Goal: Task Accomplishment & Management: Use online tool/utility

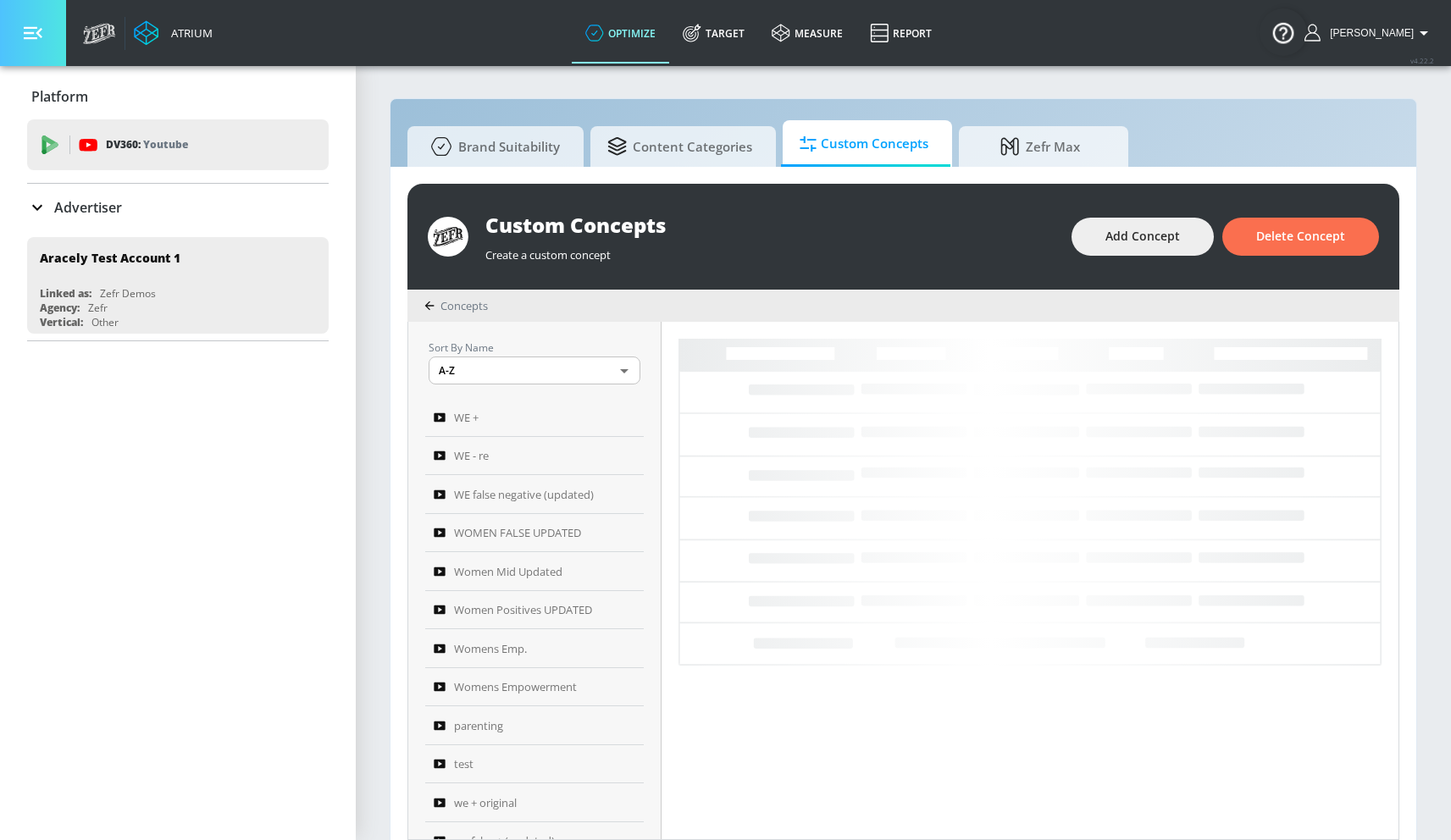
click at [48, 42] on button "button" at bounding box center [33, 33] width 67 height 66
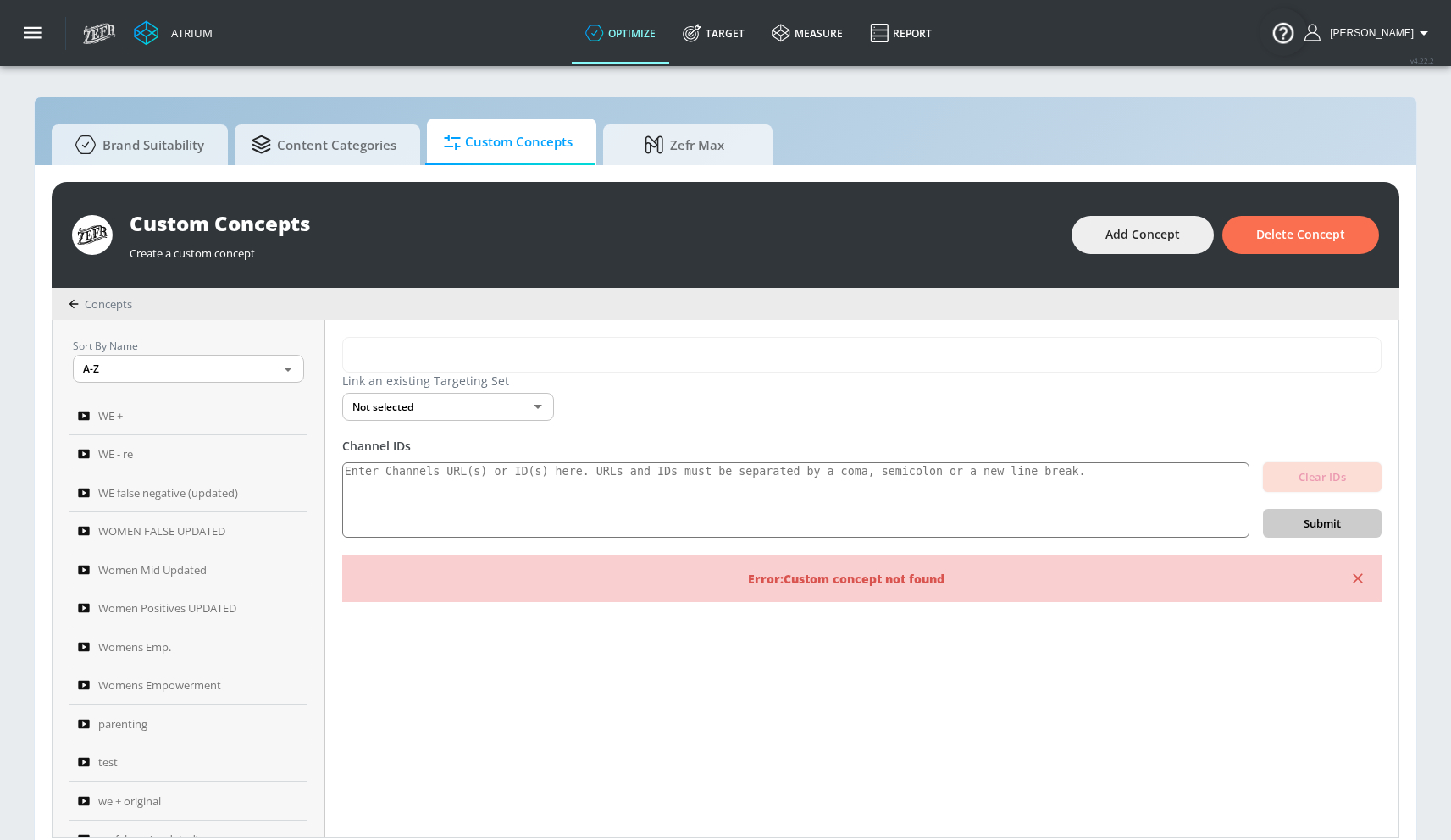
scroll to position [4, 0]
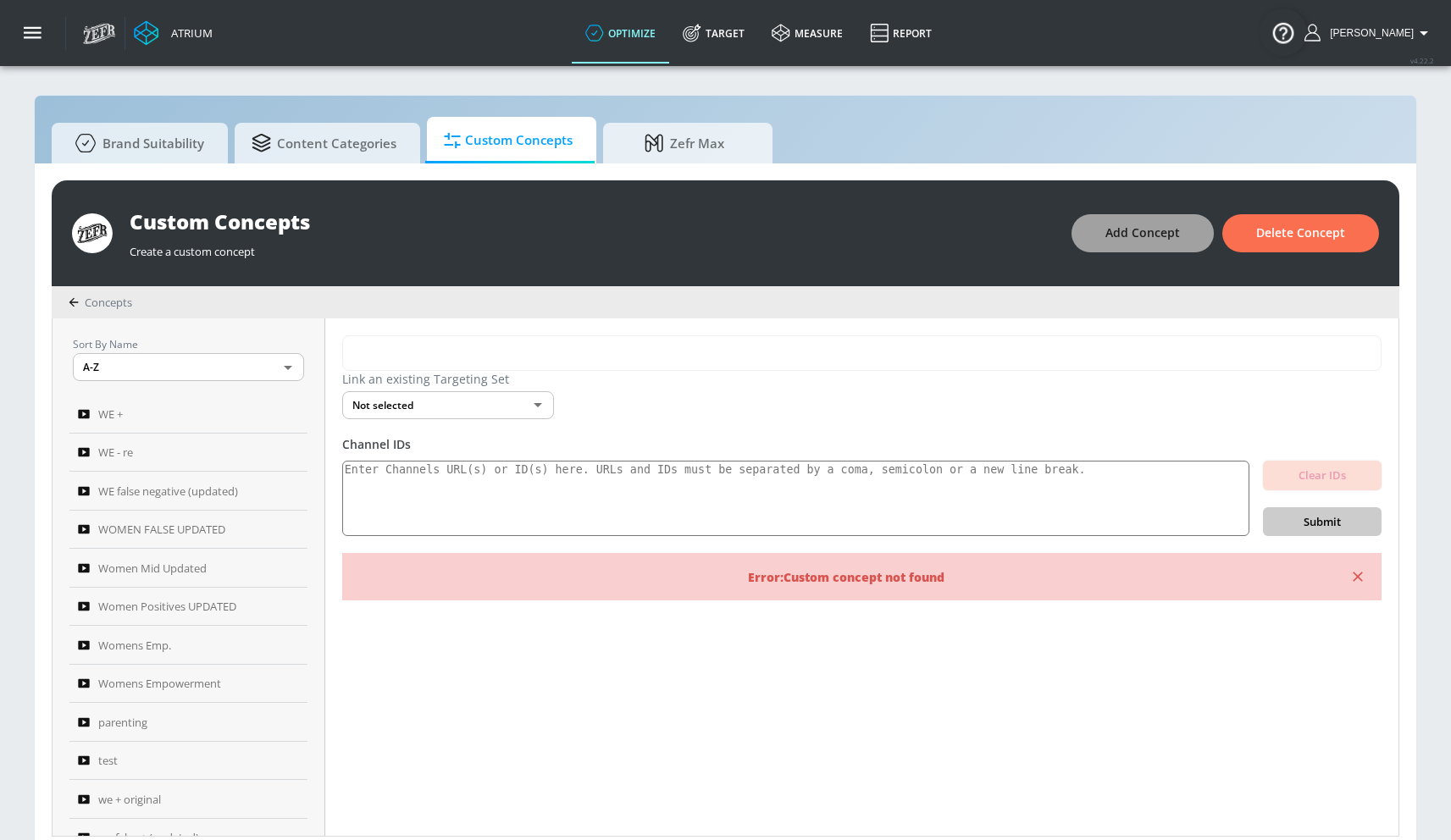
click at [1150, 227] on span "Add Concept" at bounding box center [1143, 233] width 75 height 22
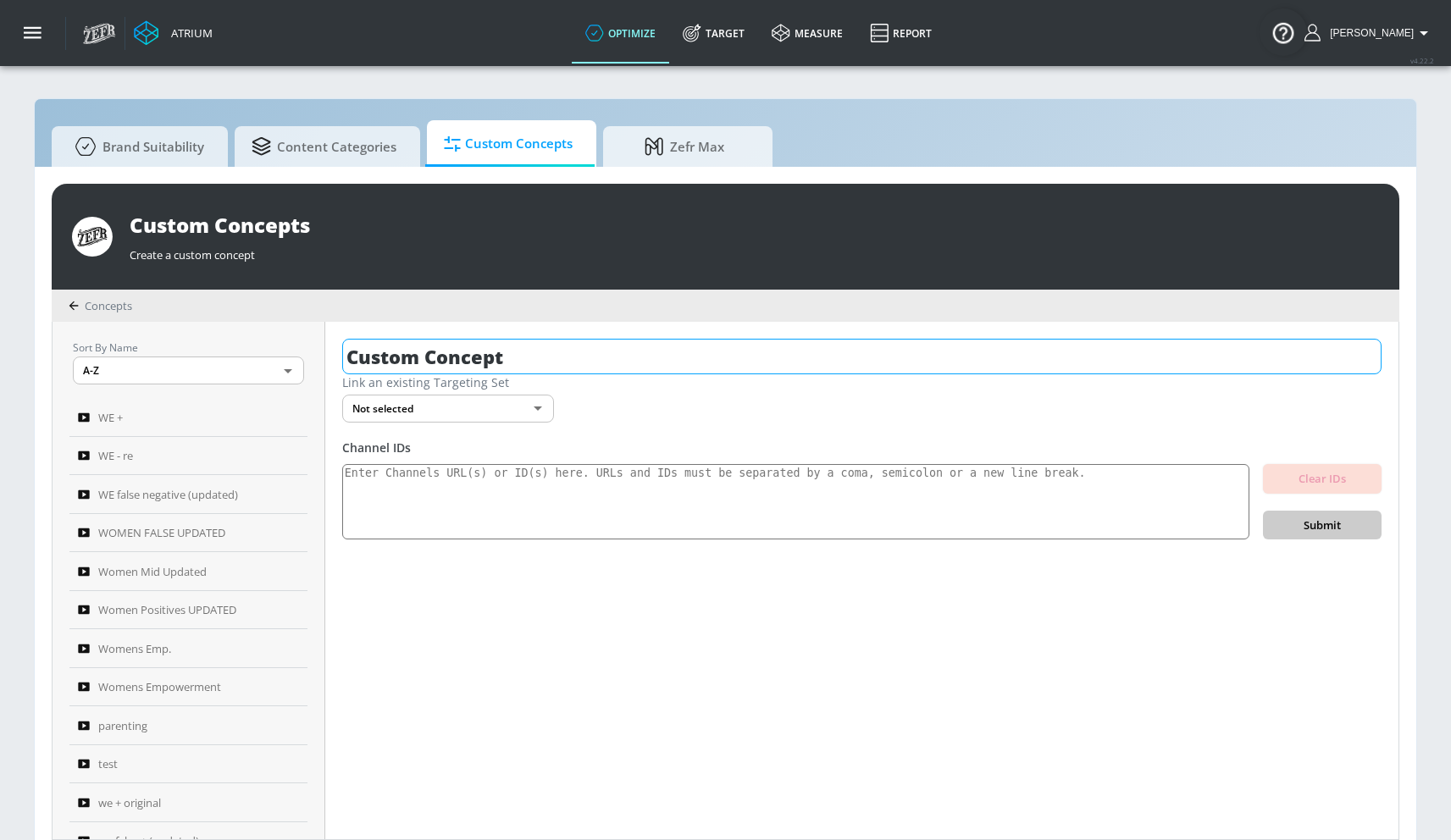
click at [412, 364] on input "Custom Concept" at bounding box center [862, 357] width 1040 height 36
click at [412, 363] on input "Custom Concept" at bounding box center [862, 357] width 1040 height 36
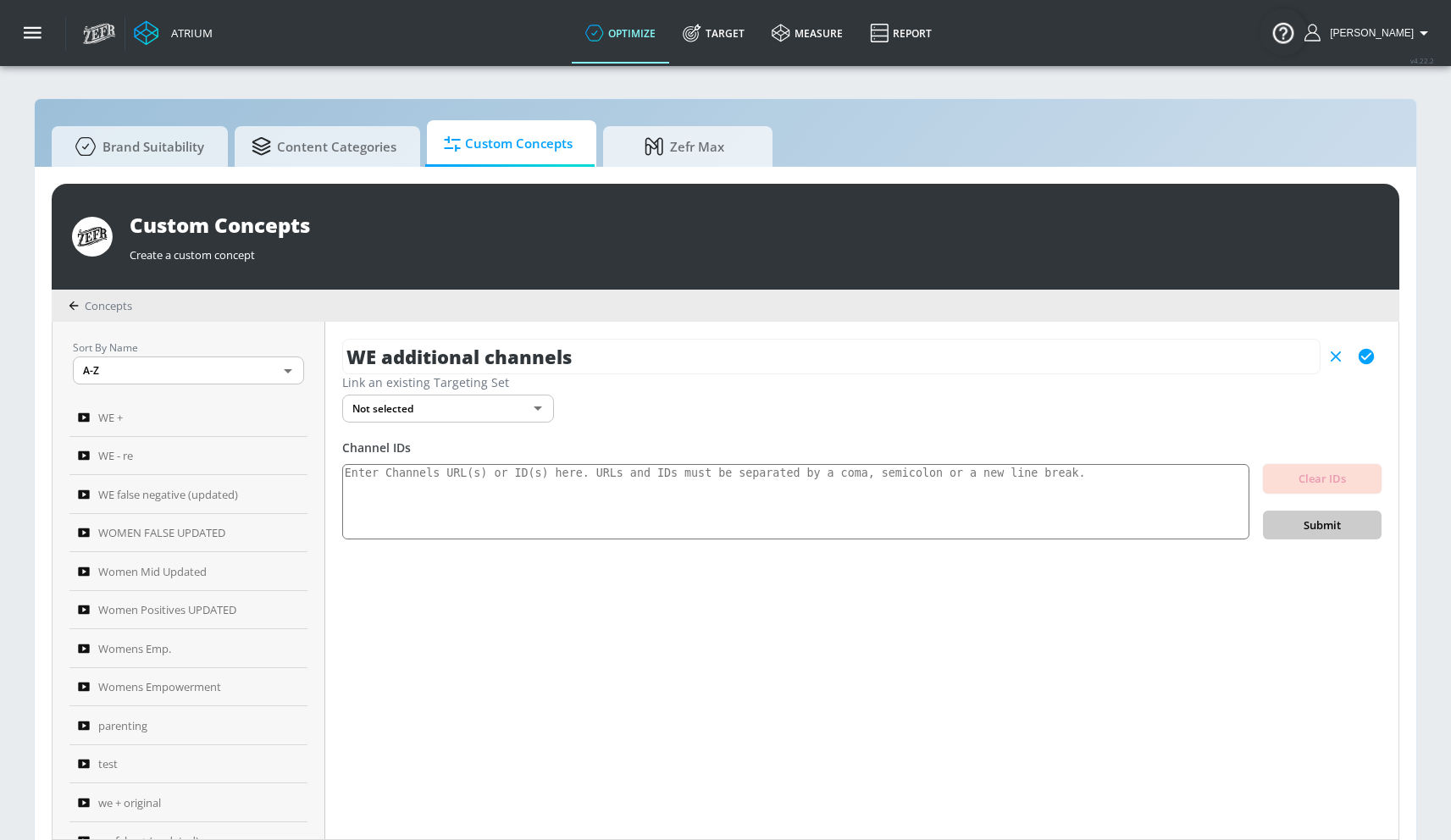
type input "WE additional channels"
click at [1363, 353] on icon "button" at bounding box center [1367, 357] width 15 height 15
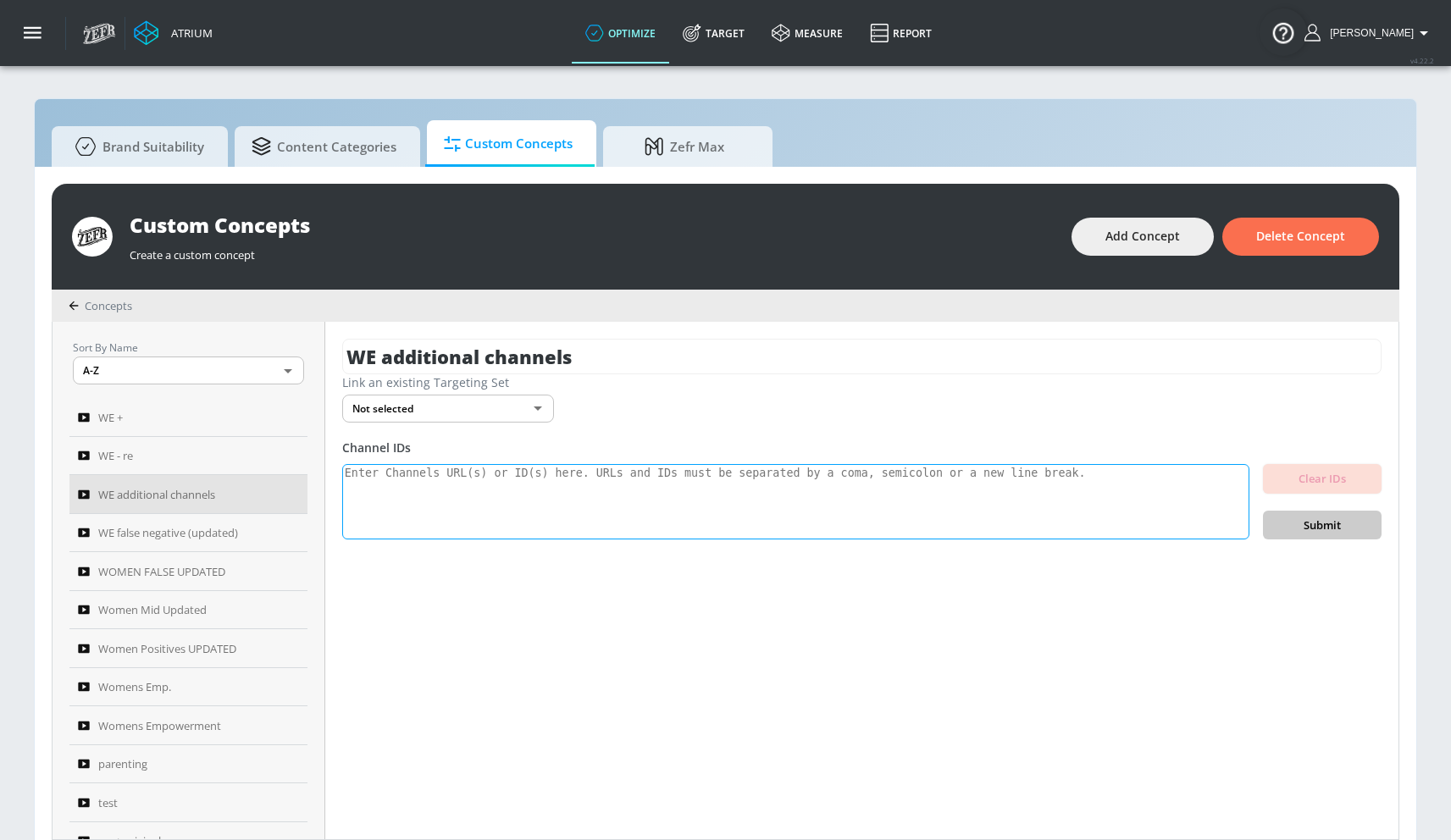
click at [581, 483] on textarea at bounding box center [795, 502] width 908 height 76
paste textarea "UCTgbVVMmtOpzPZNpuAdxqEw"
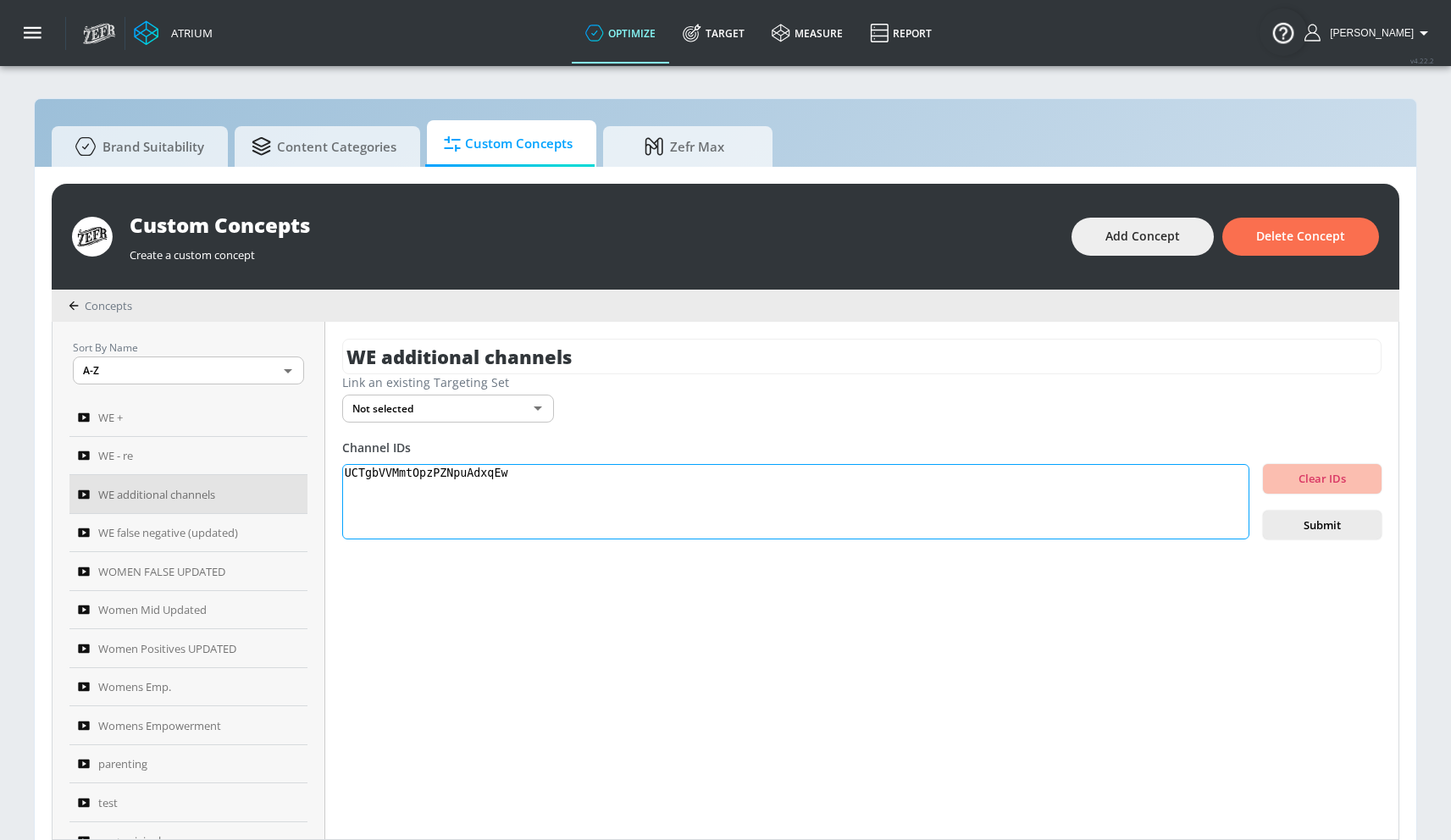
type textarea "UCTgbVVMmtOpzPZNpuAdxqEw"
click at [1332, 514] on button "Submit" at bounding box center [1323, 525] width 119 height 30
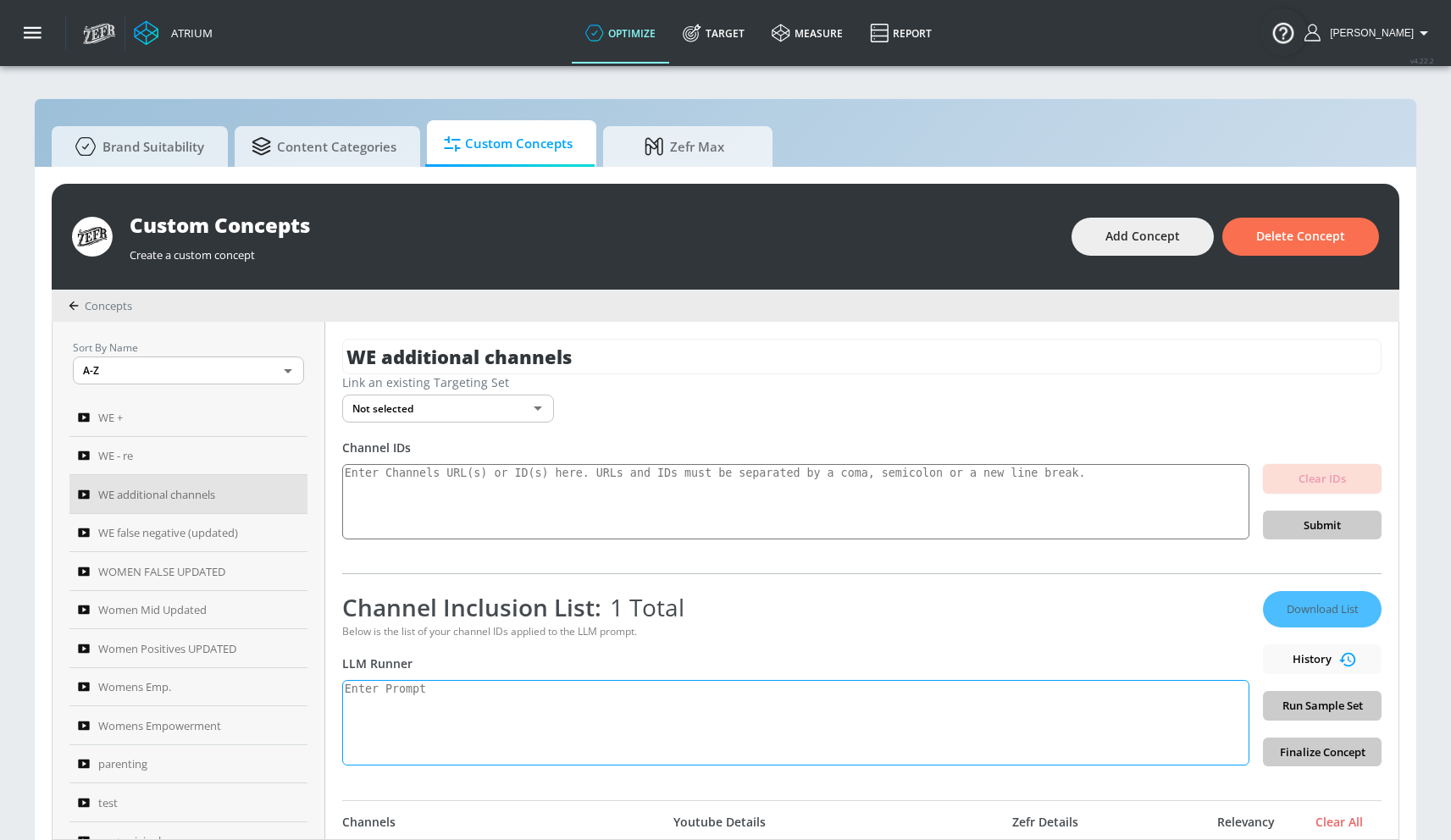
scroll to position [4, 0]
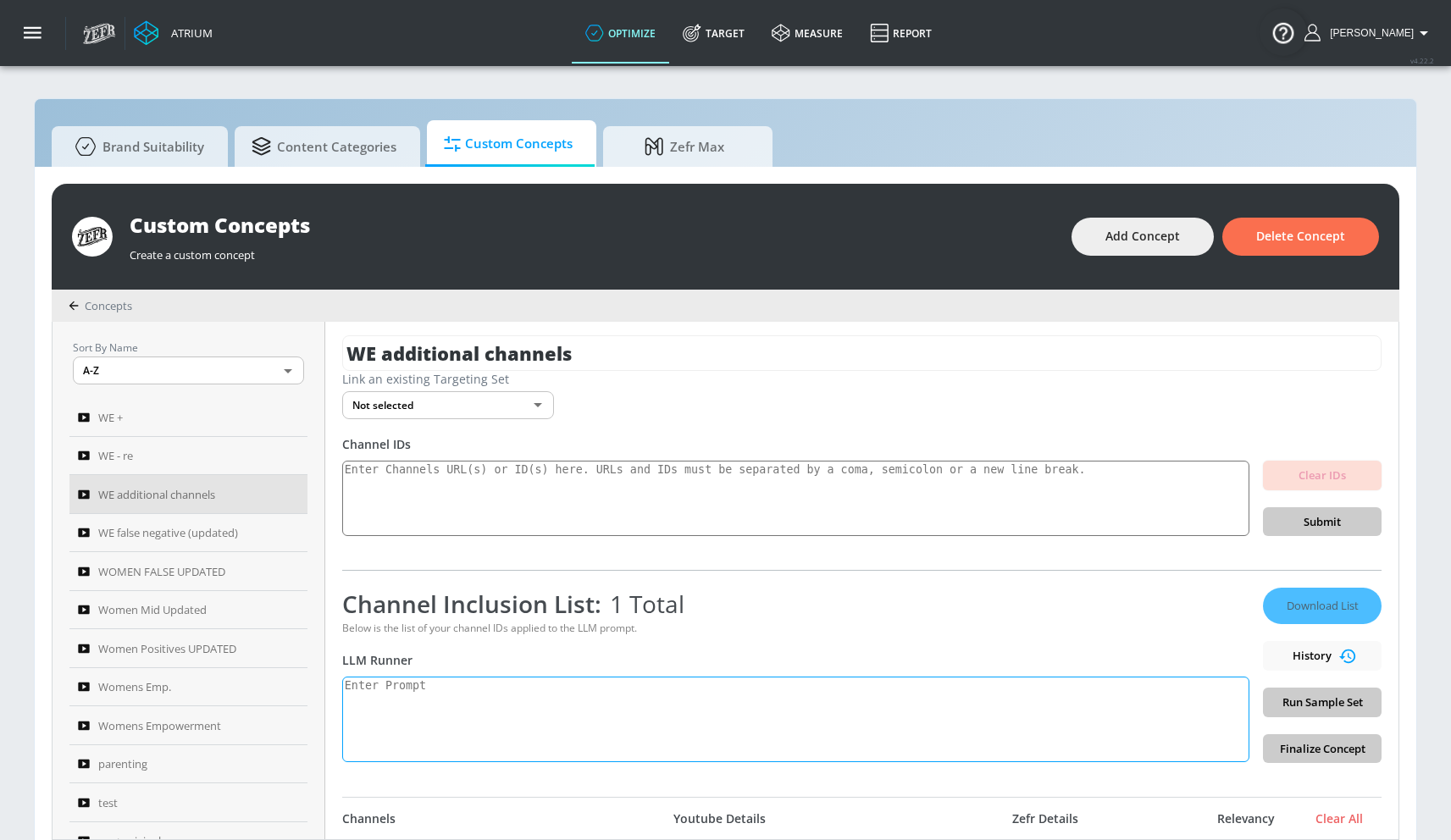
click at [546, 705] on textarea at bounding box center [795, 719] width 908 height 85
paste textarea "Women’s empowerment can be defined as the promotion of a [DEMOGRAPHIC_DATA]’s s…"
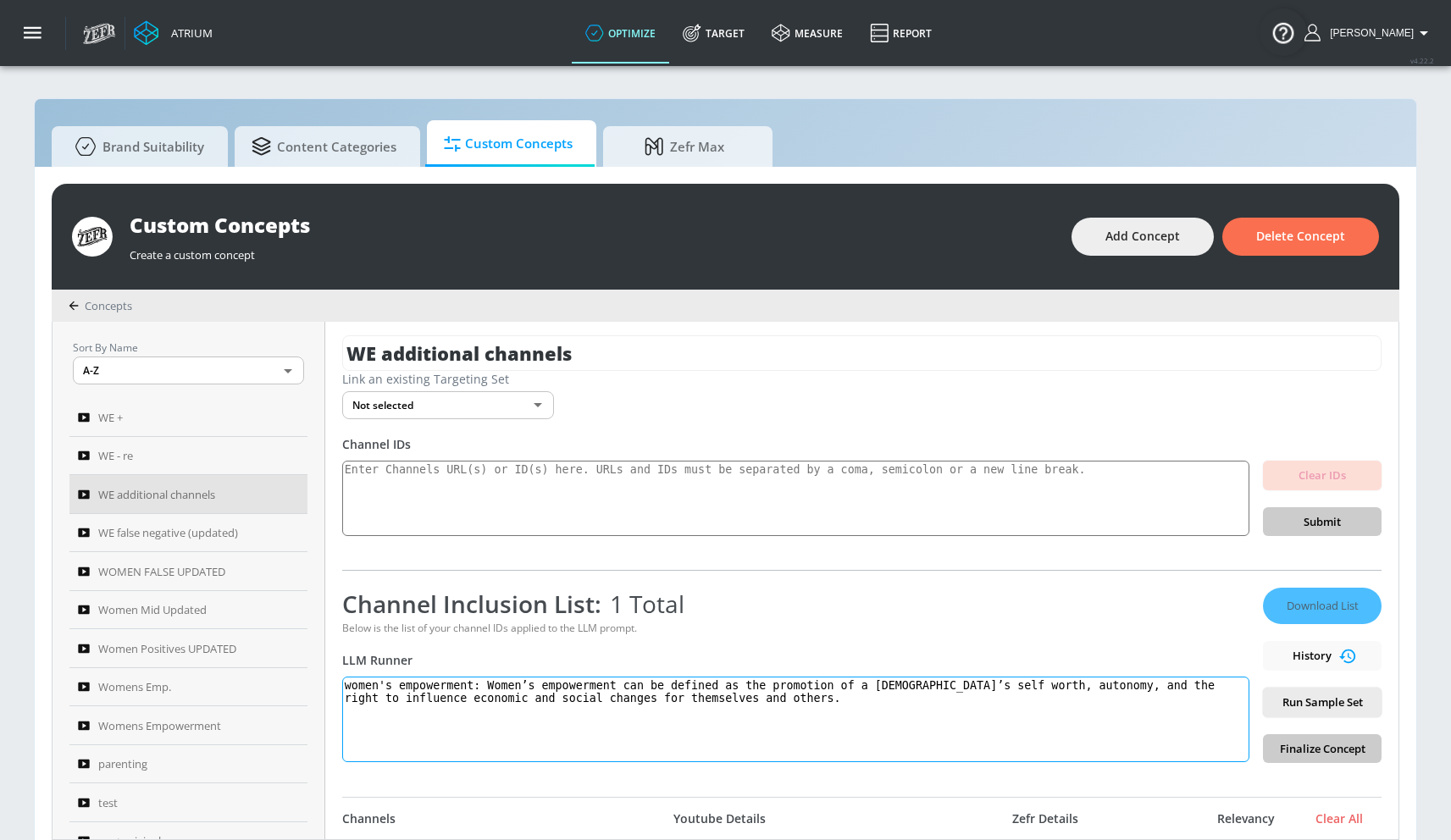
type textarea "women's empowerment: Women’s empowerment can be defined as the promotion of a […"
click at [1277, 697] on span "Run Sample Set" at bounding box center [1323, 702] width 92 height 20
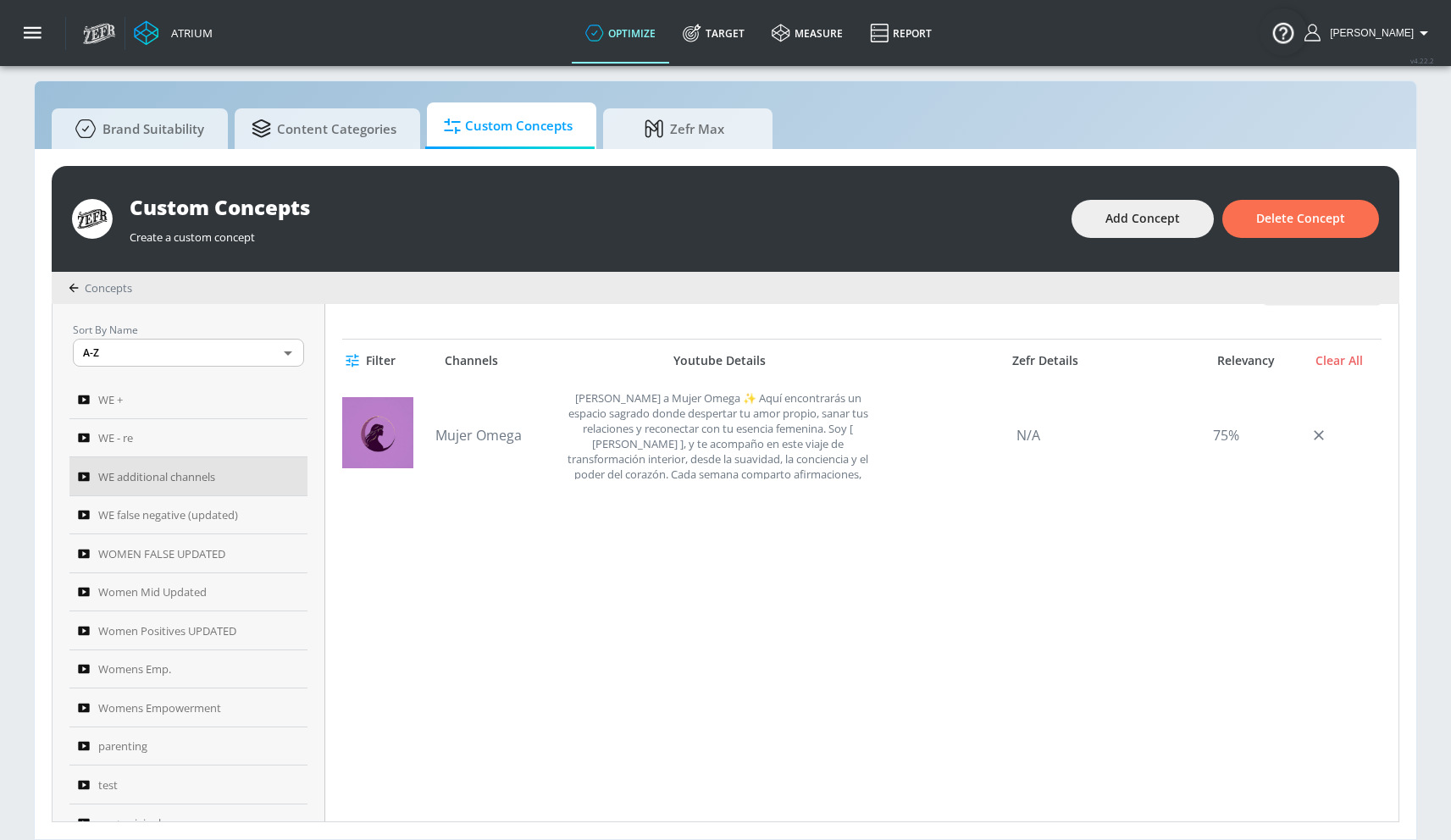
scroll to position [217, 0]
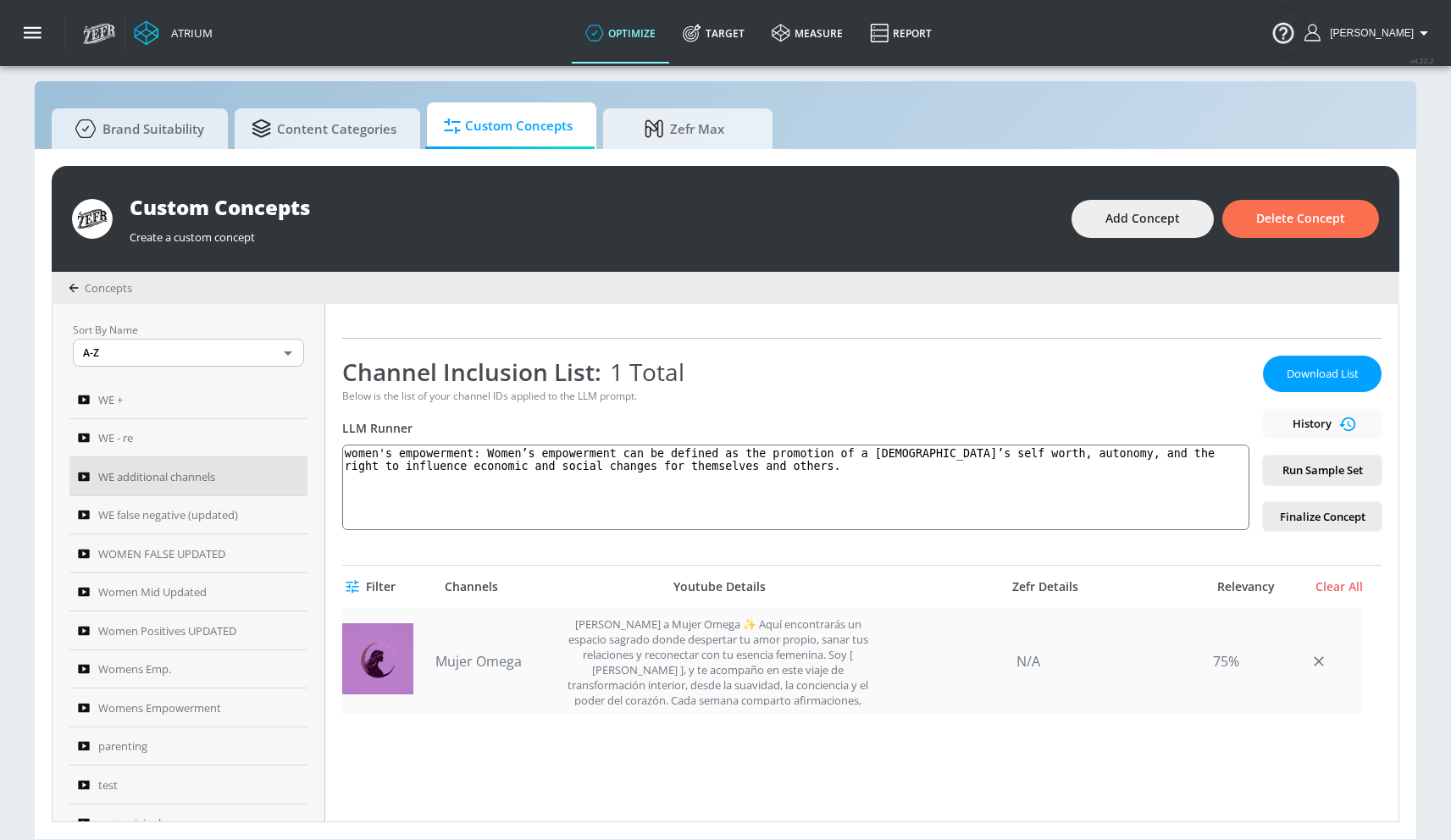
click at [469, 665] on link "Mujer Omega" at bounding box center [495, 661] width 119 height 19
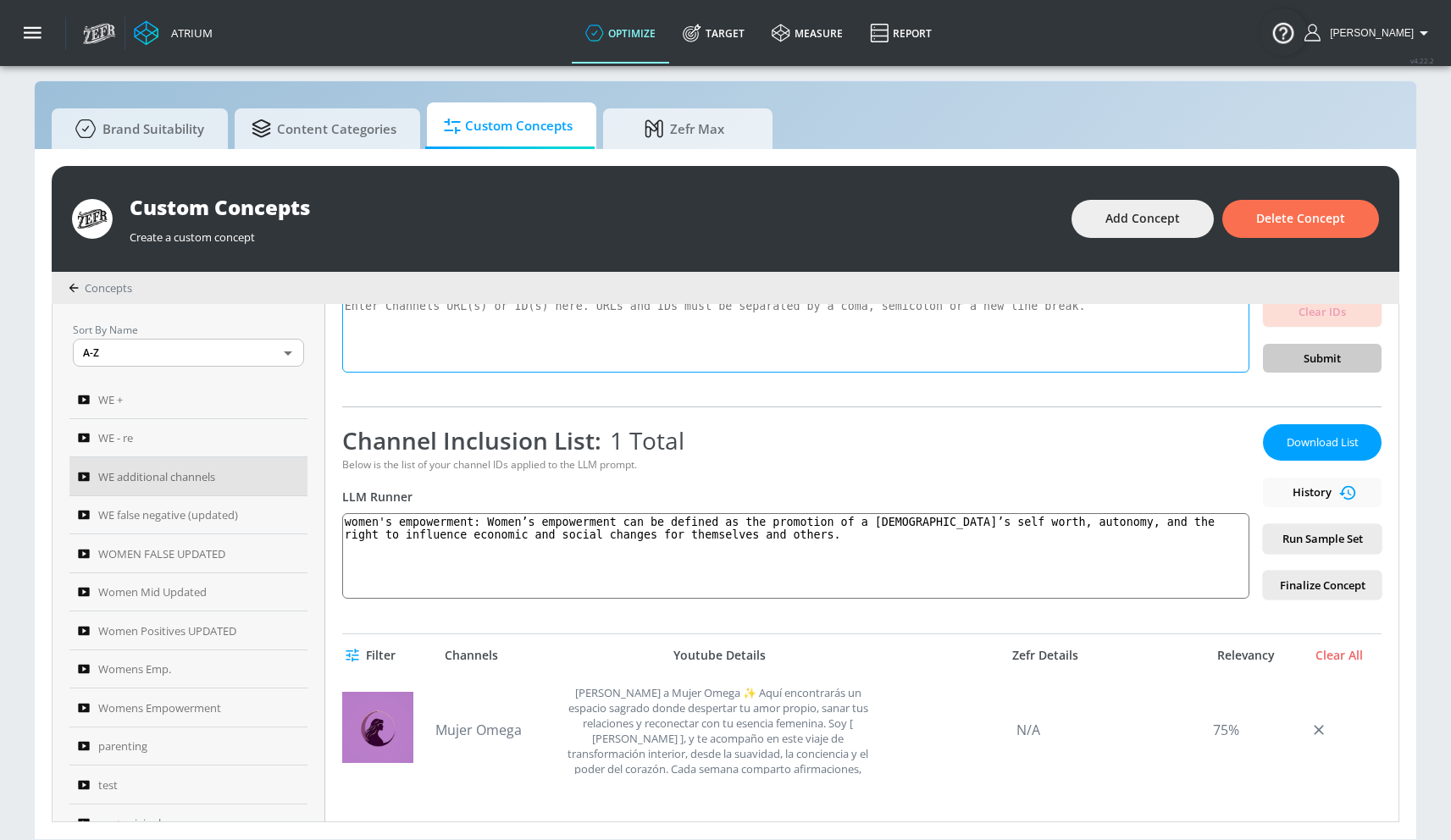
scroll to position [49, 0]
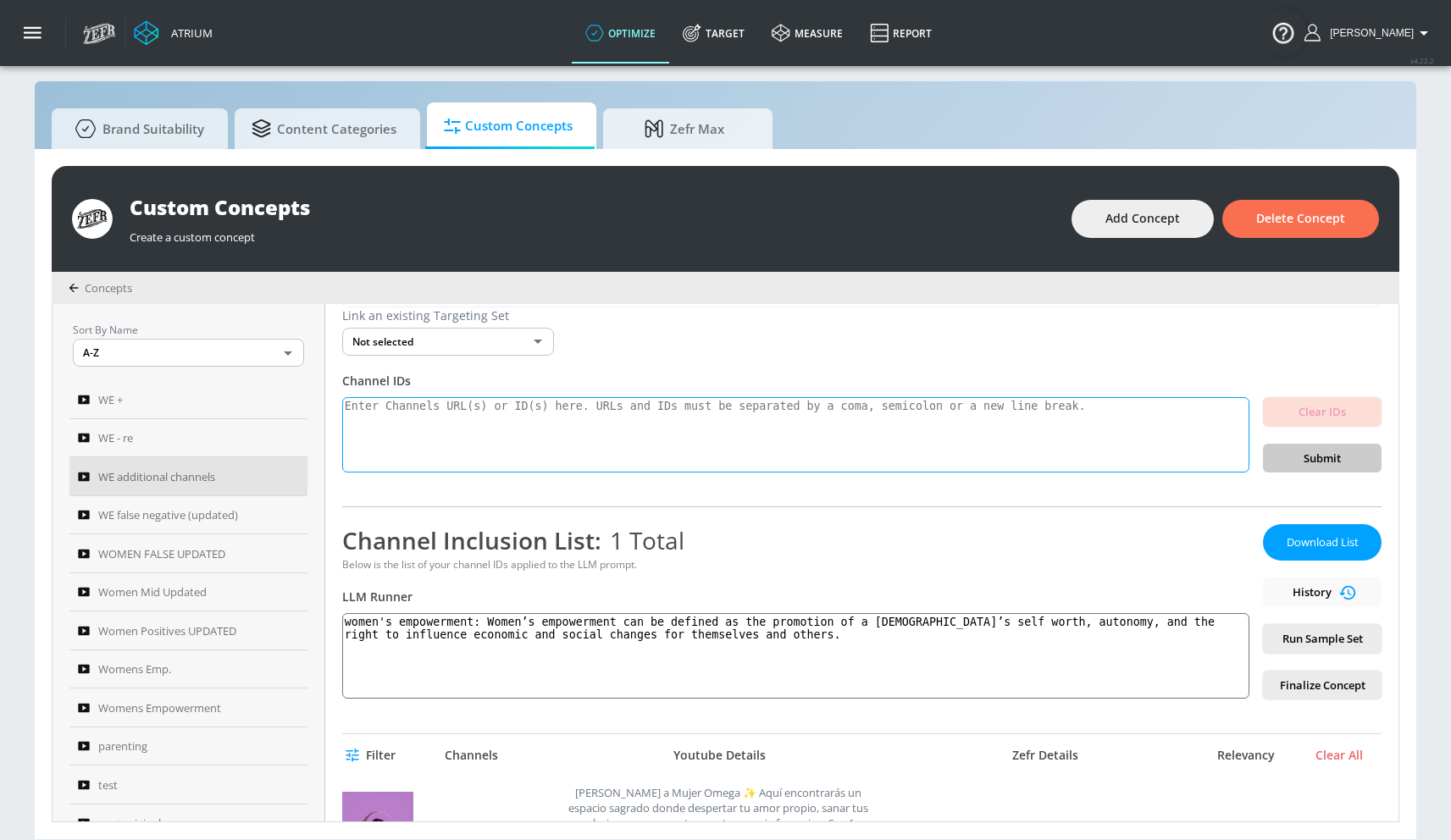
click at [634, 420] on textarea at bounding box center [795, 435] width 908 height 76
paste textarea "UCIC0KVjD4uo1QNUxFyh1k7w"
type textarea "UCIC0KVjD4uo1QNUxFyh1k7w"
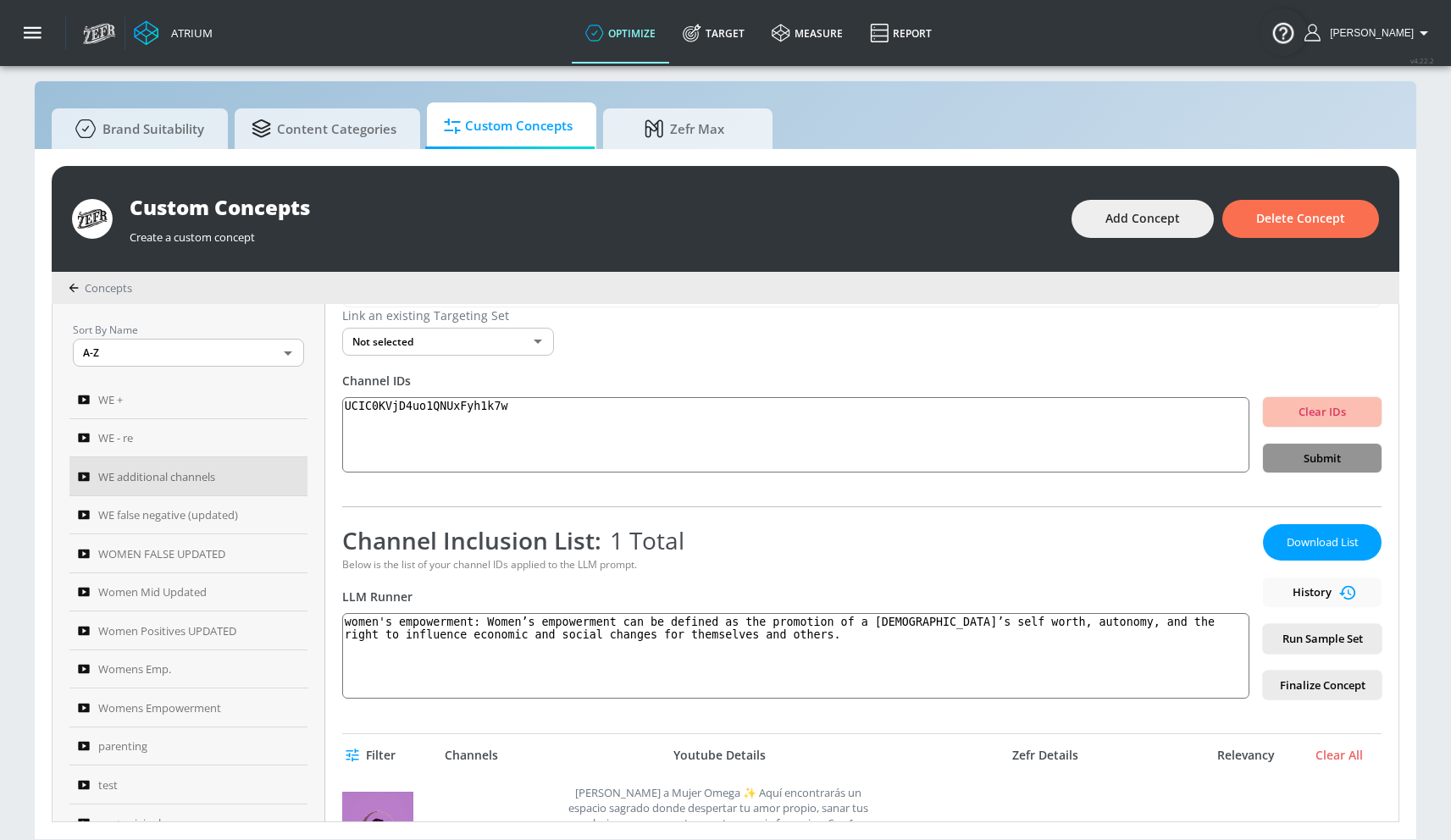
click at [1337, 453] on span "Submit" at bounding box center [1323, 458] width 92 height 20
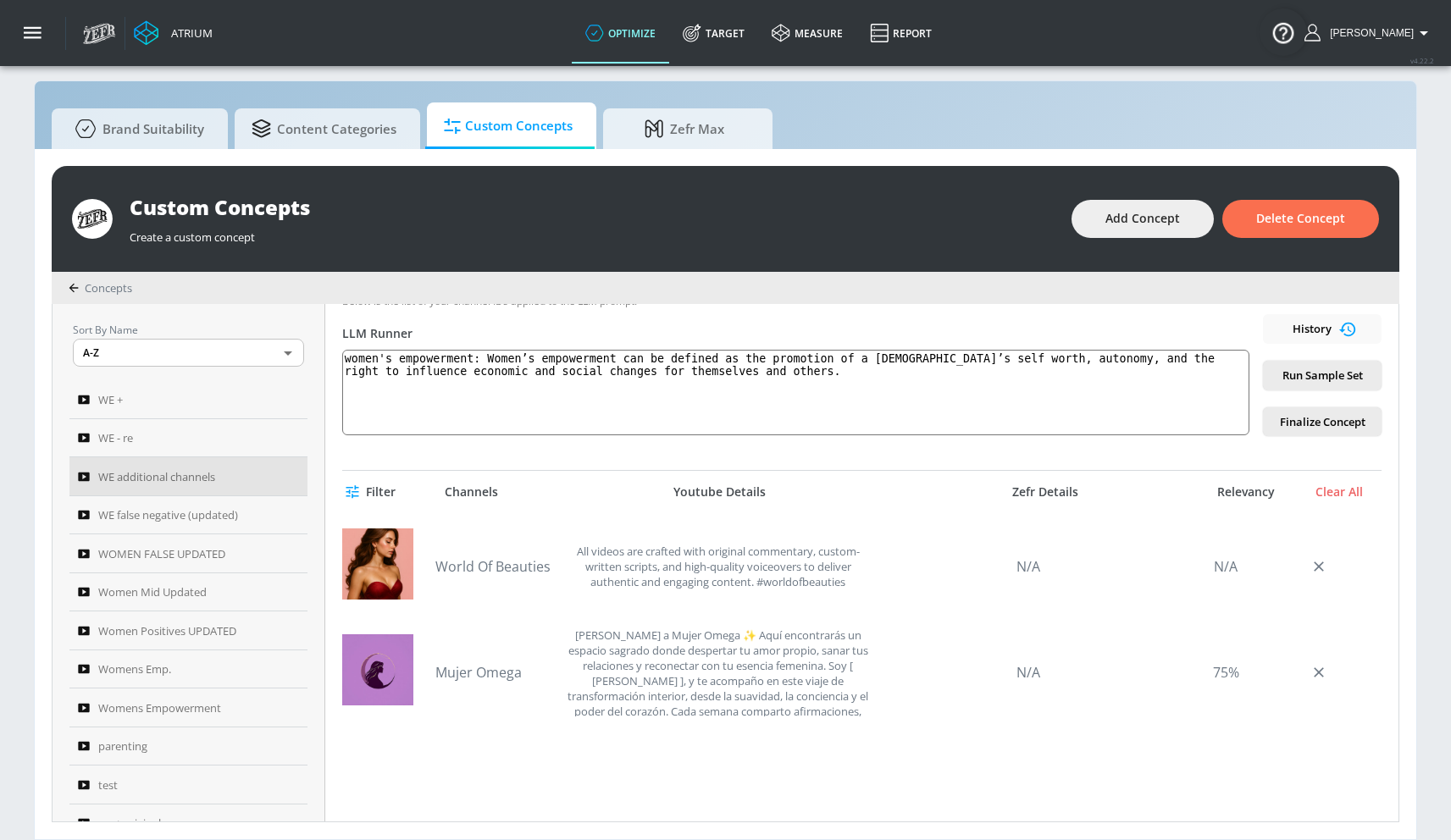
scroll to position [248, 0]
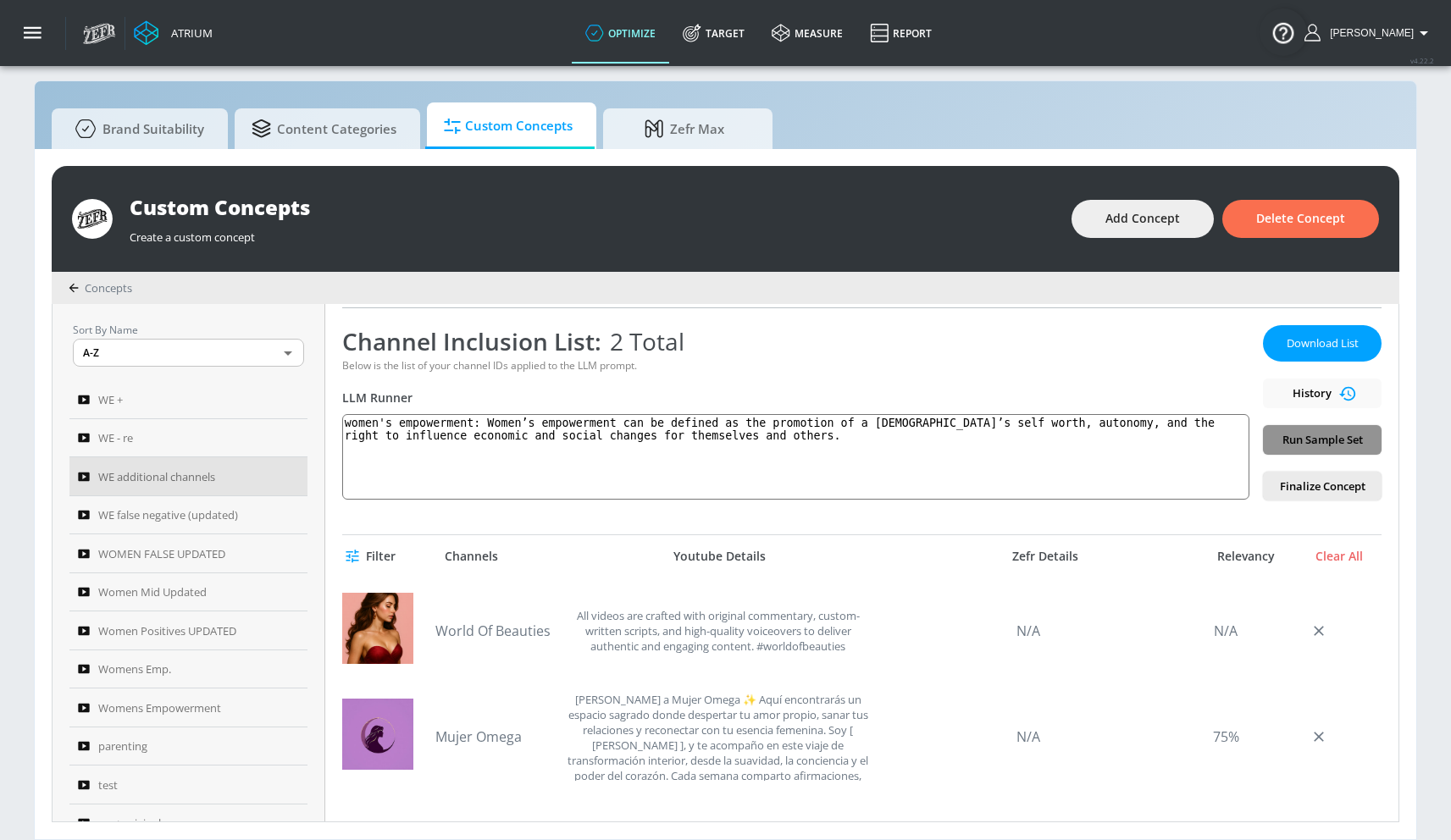
click at [1336, 450] on button "Run Sample Set" at bounding box center [1323, 440] width 119 height 30
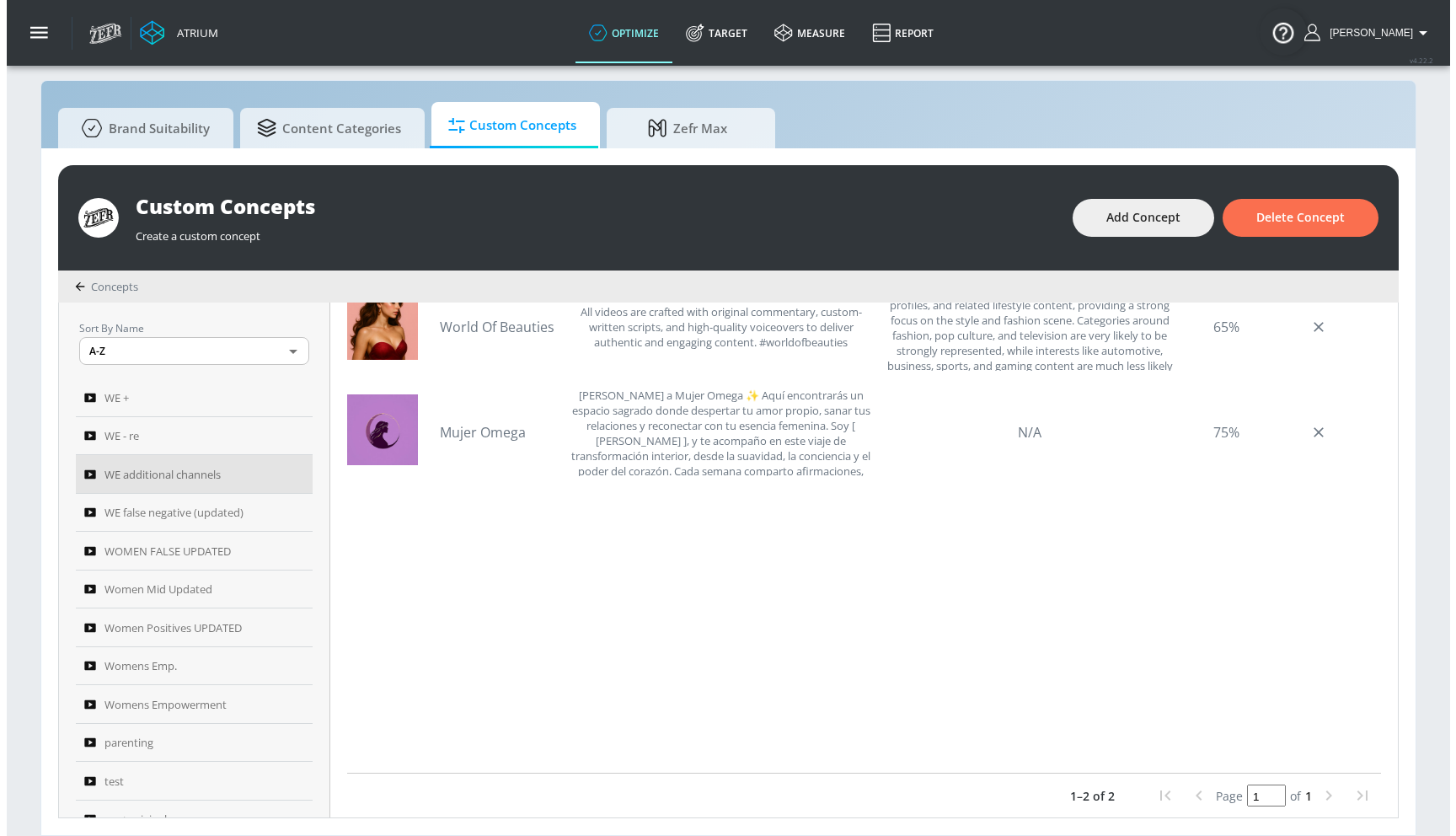
scroll to position [425, 0]
